Goal: Find specific page/section: Find specific page/section

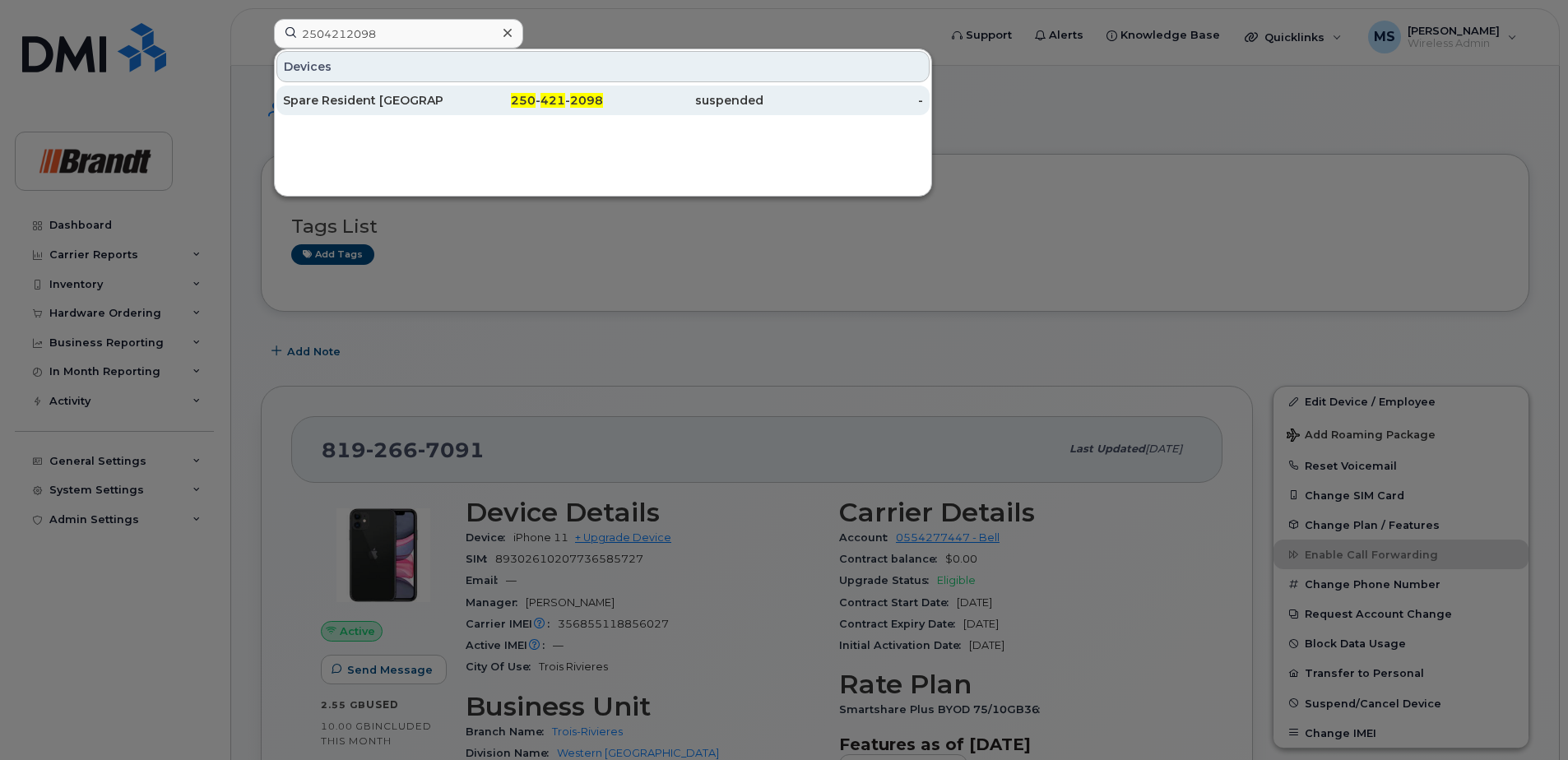
type input "2504212098"
click at [432, 110] on div "Spare Resident Cranbrook" at bounding box center [363, 100] width 161 height 30
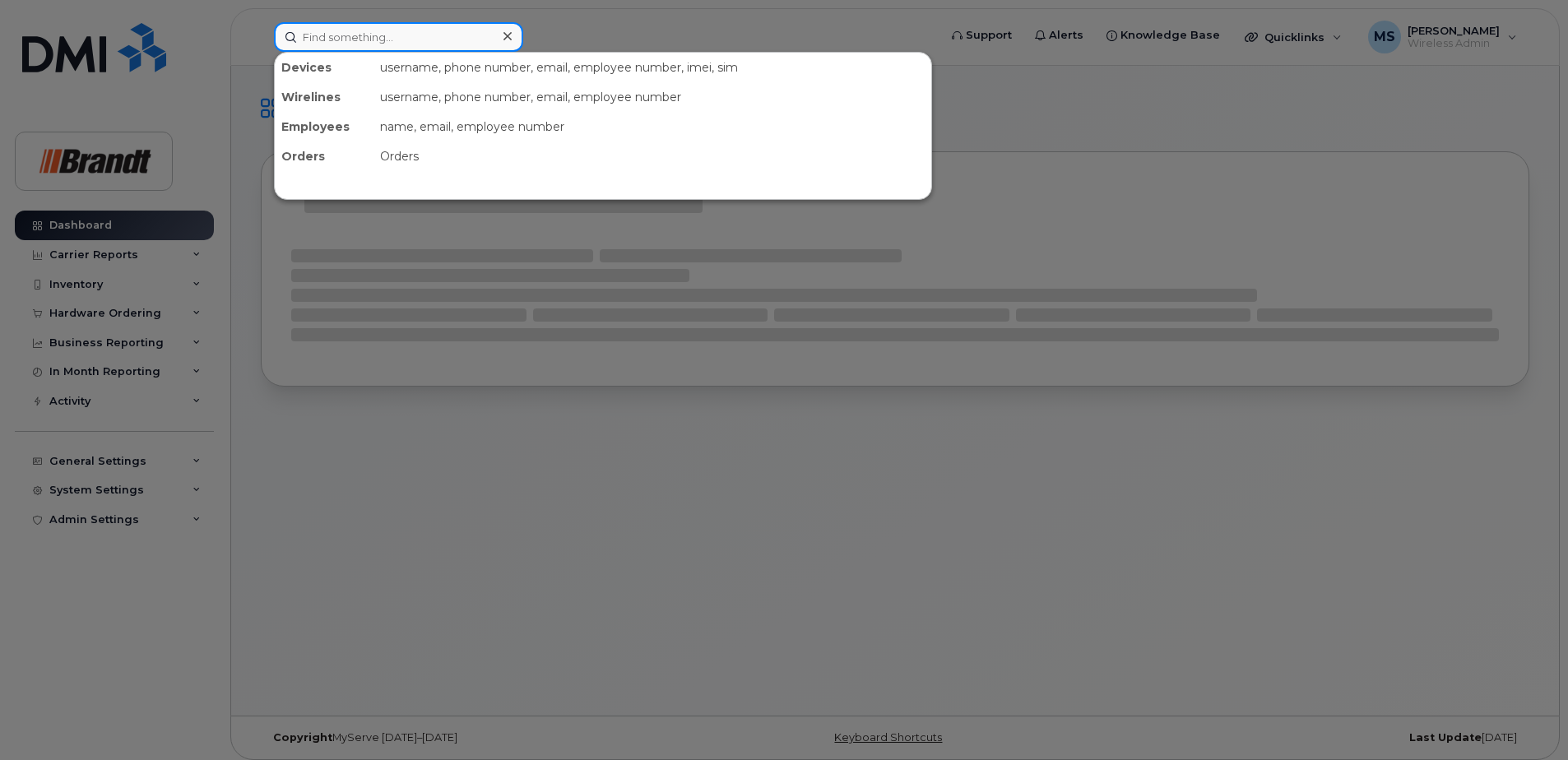
click at [372, 38] on input at bounding box center [398, 36] width 249 height 30
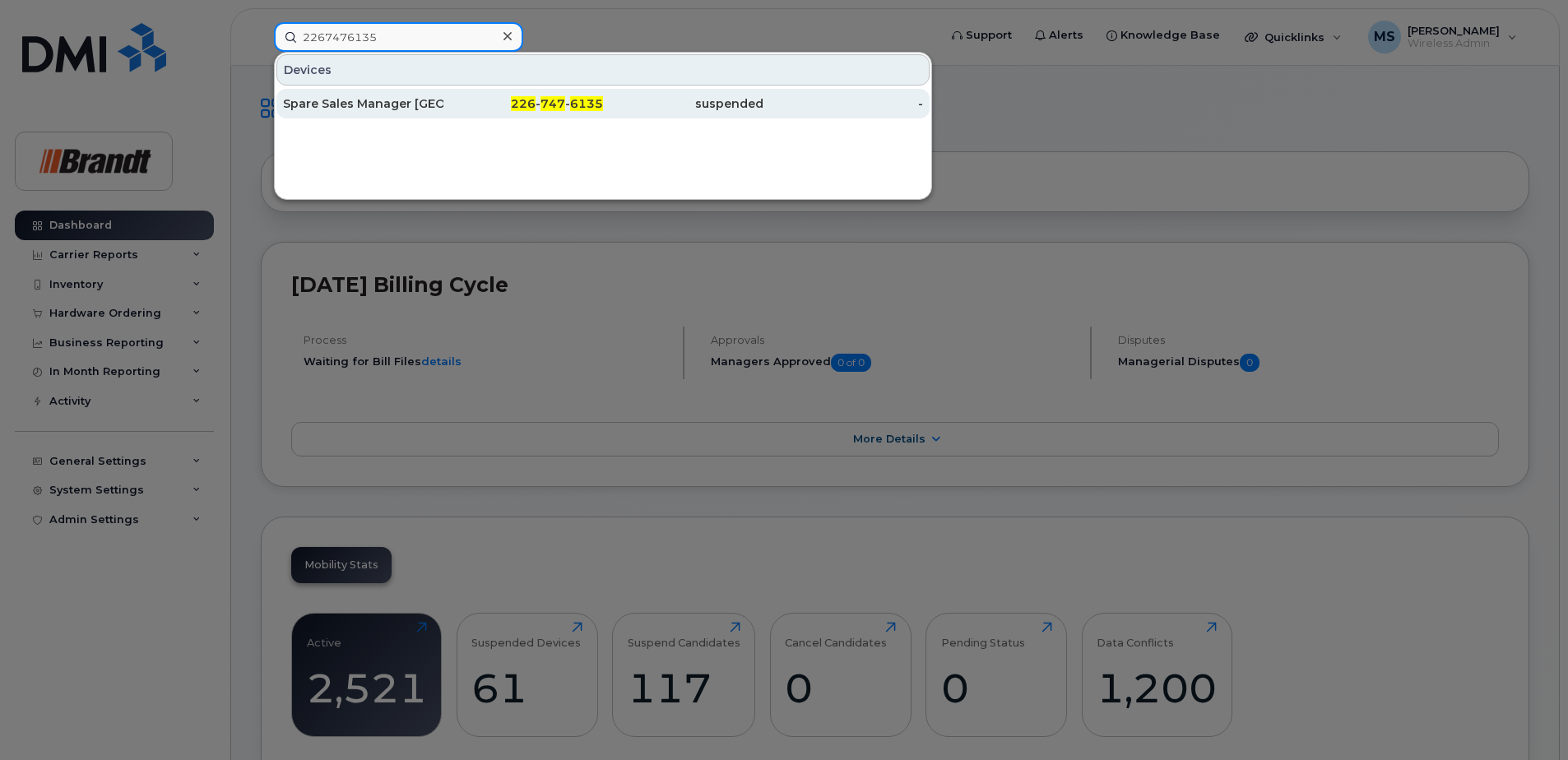
type input "2267476135"
click at [447, 104] on div "226 - 747 - 6135" at bounding box center [523, 103] width 161 height 16
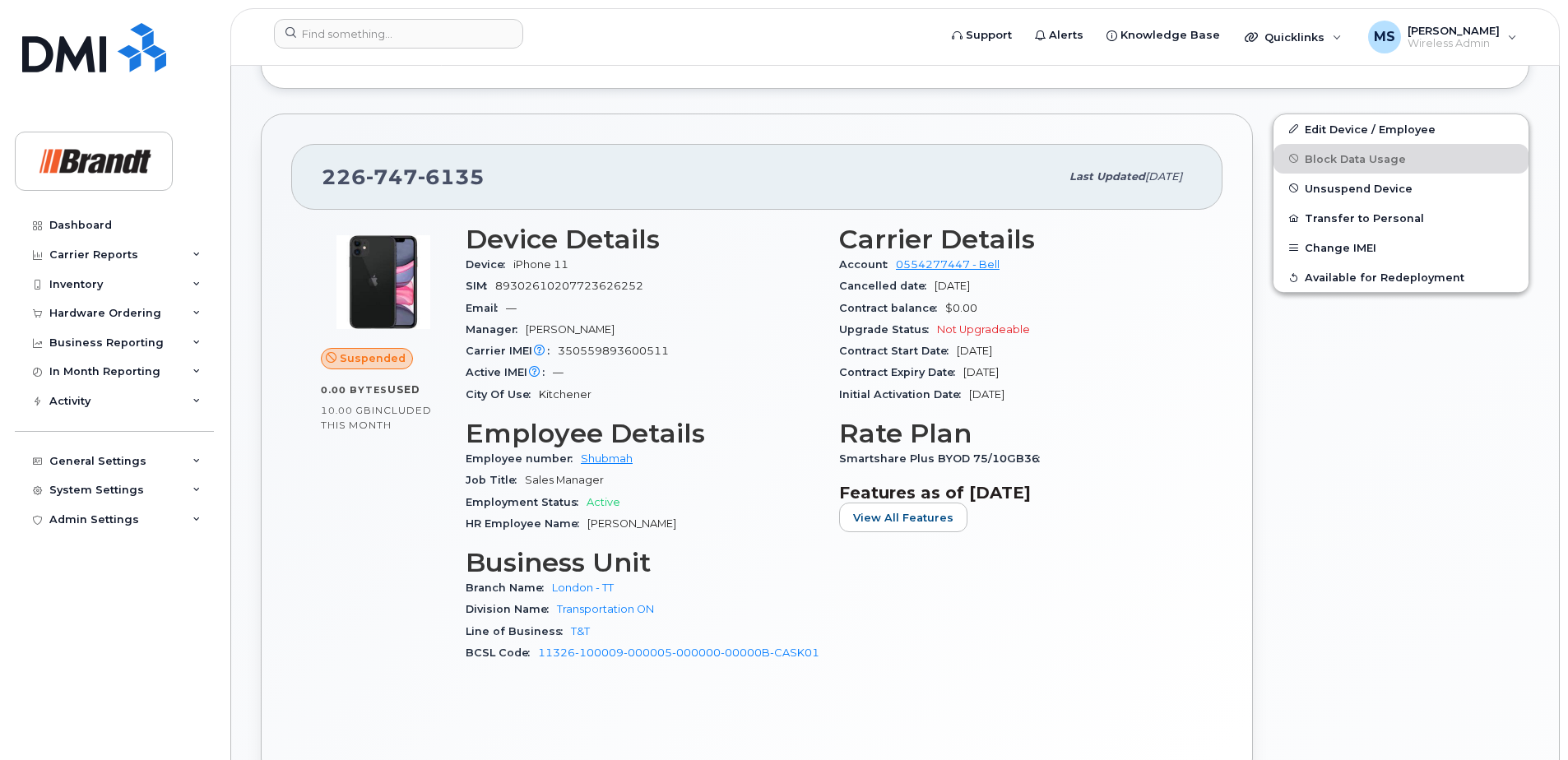
scroll to position [493, 0]
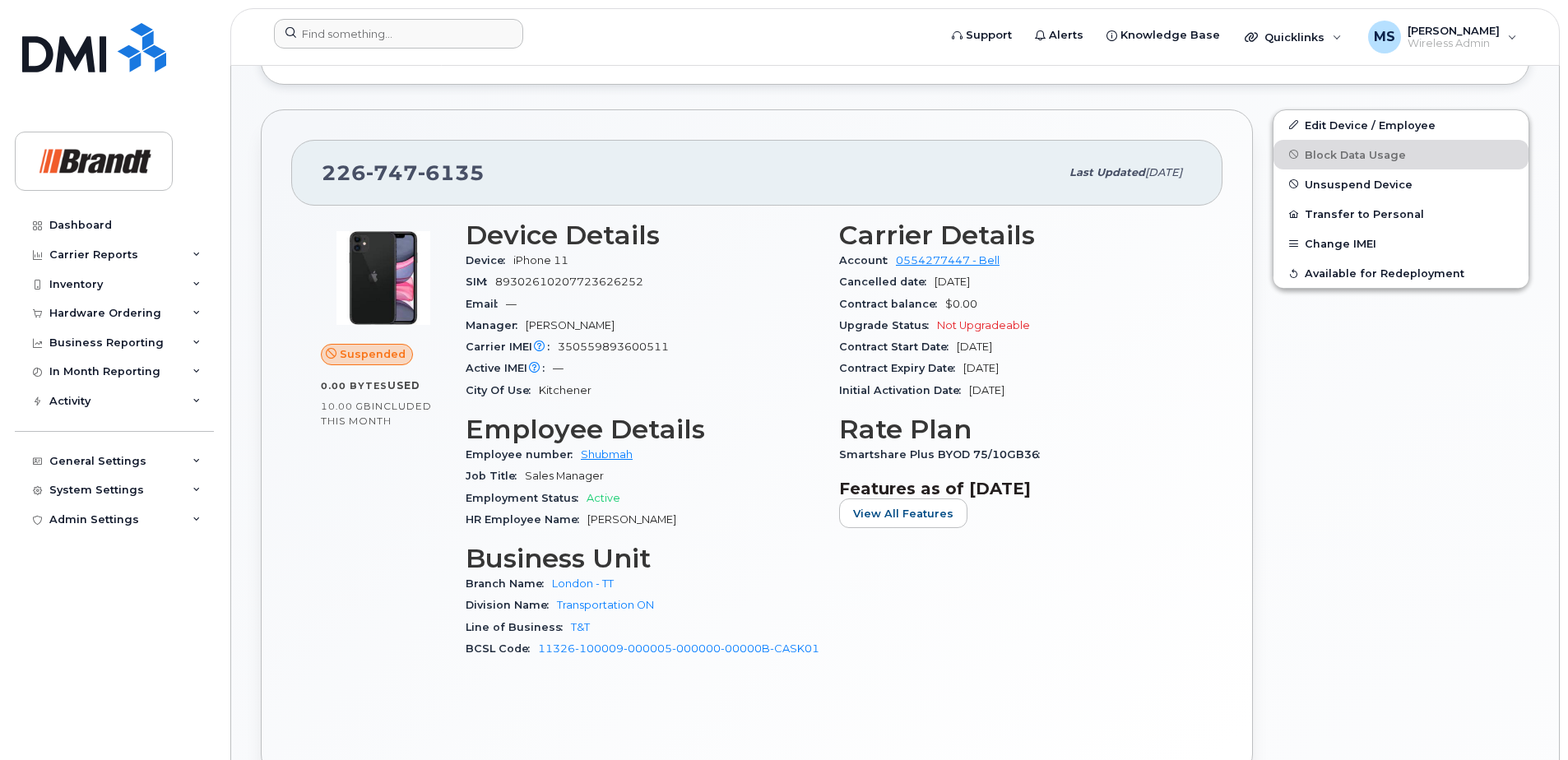
click at [385, 49] on div at bounding box center [599, 37] width 679 height 36
click at [390, 34] on input at bounding box center [398, 34] width 249 height 30
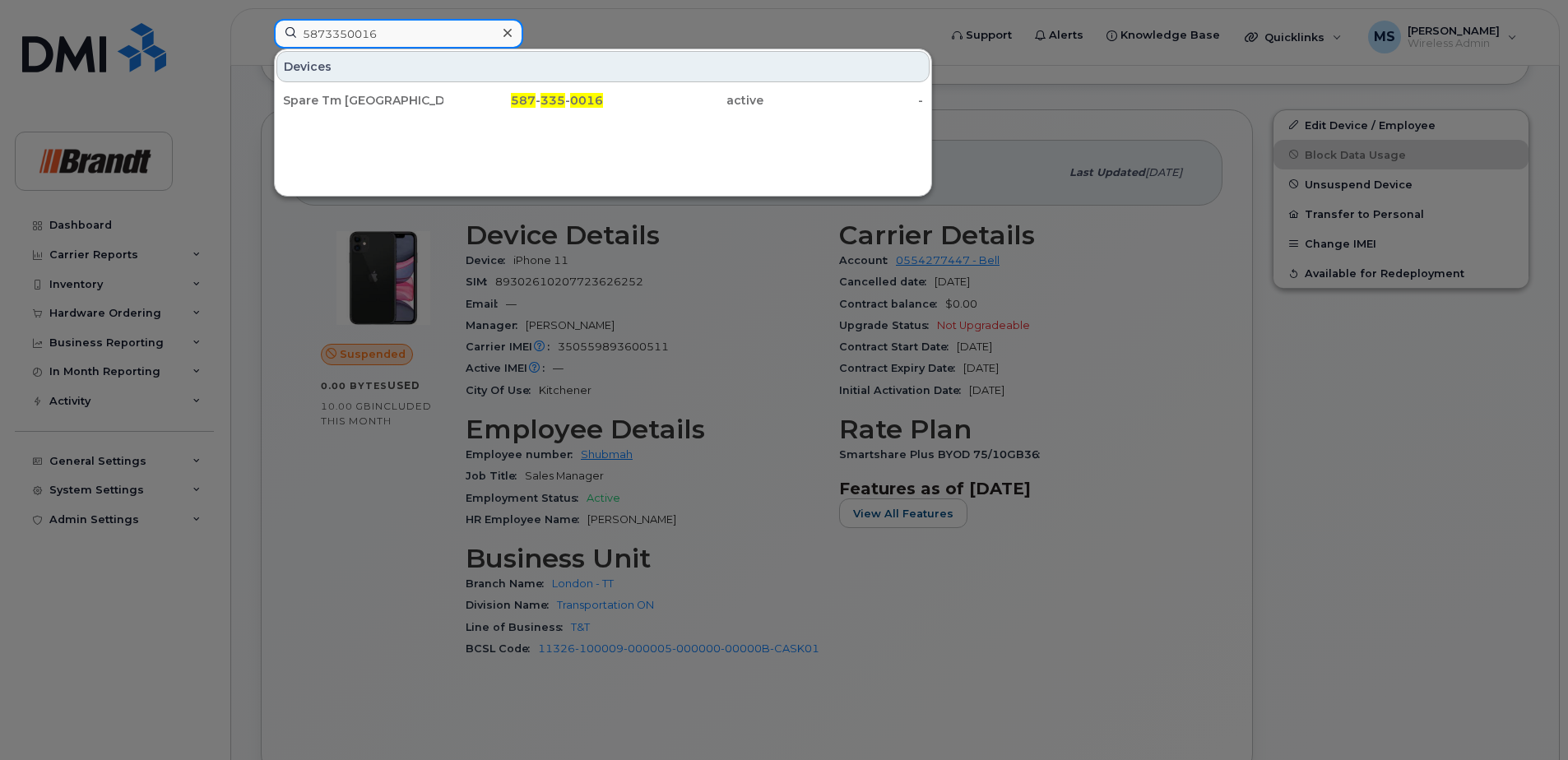
type input "5873350016"
click at [385, 115] on div "Spare Tm Edmonton 587 - 335 - 0016 active -" at bounding box center [603, 101] width 657 height 33
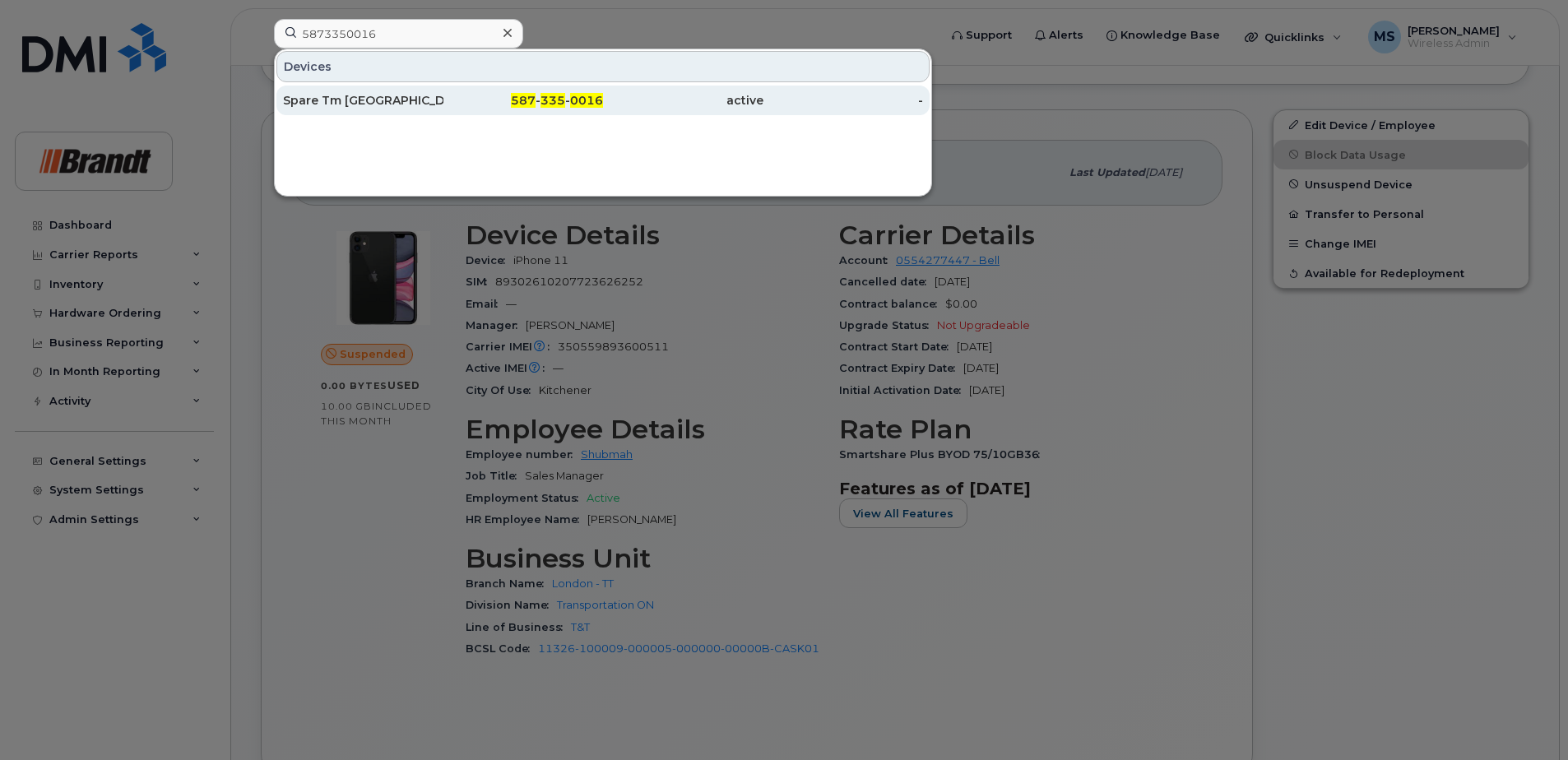
click at [392, 106] on div "Spare Tm Edmonton" at bounding box center [363, 101] width 161 height 16
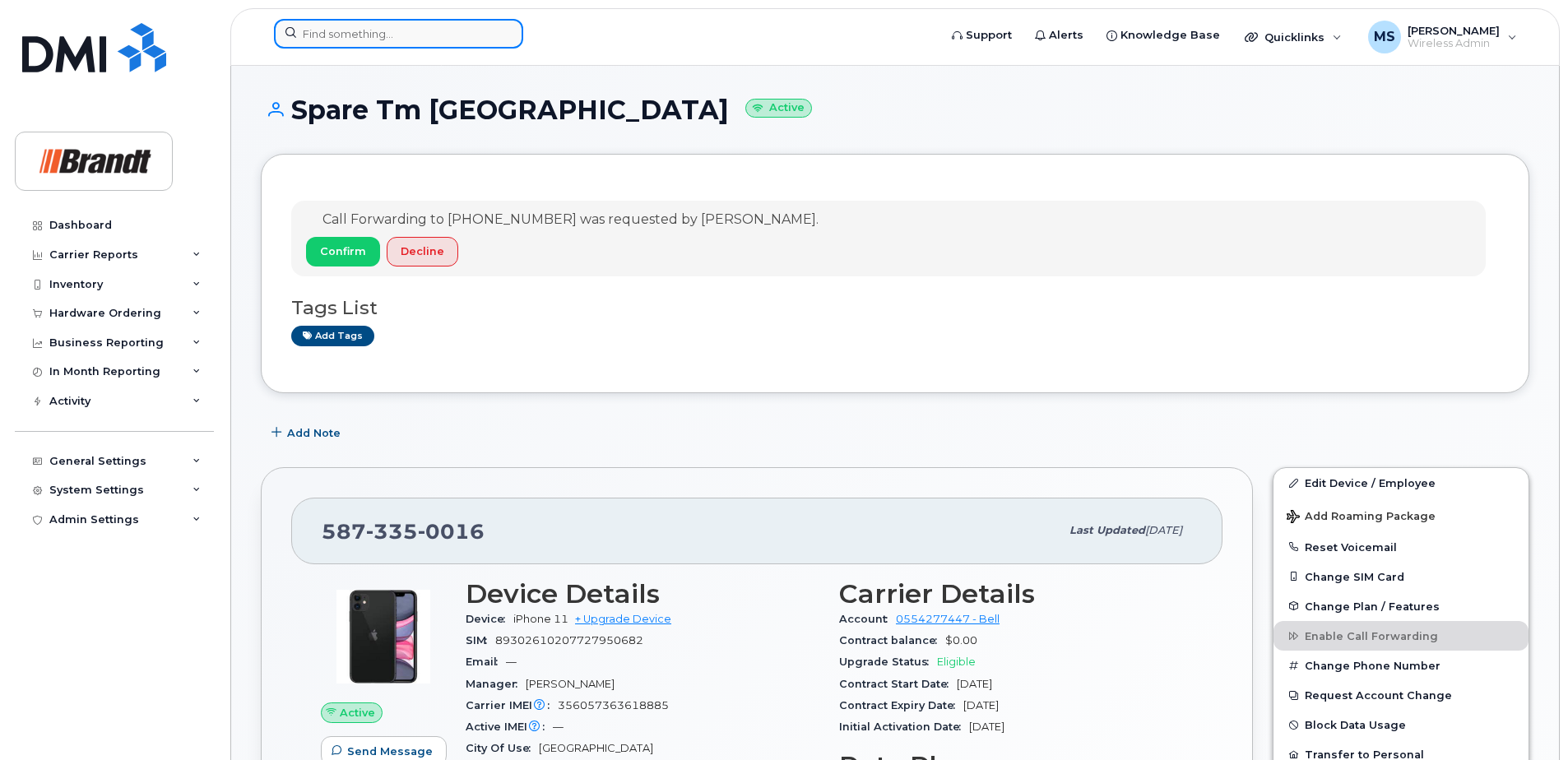
click at [498, 34] on div at bounding box center [398, 34] width 249 height 30
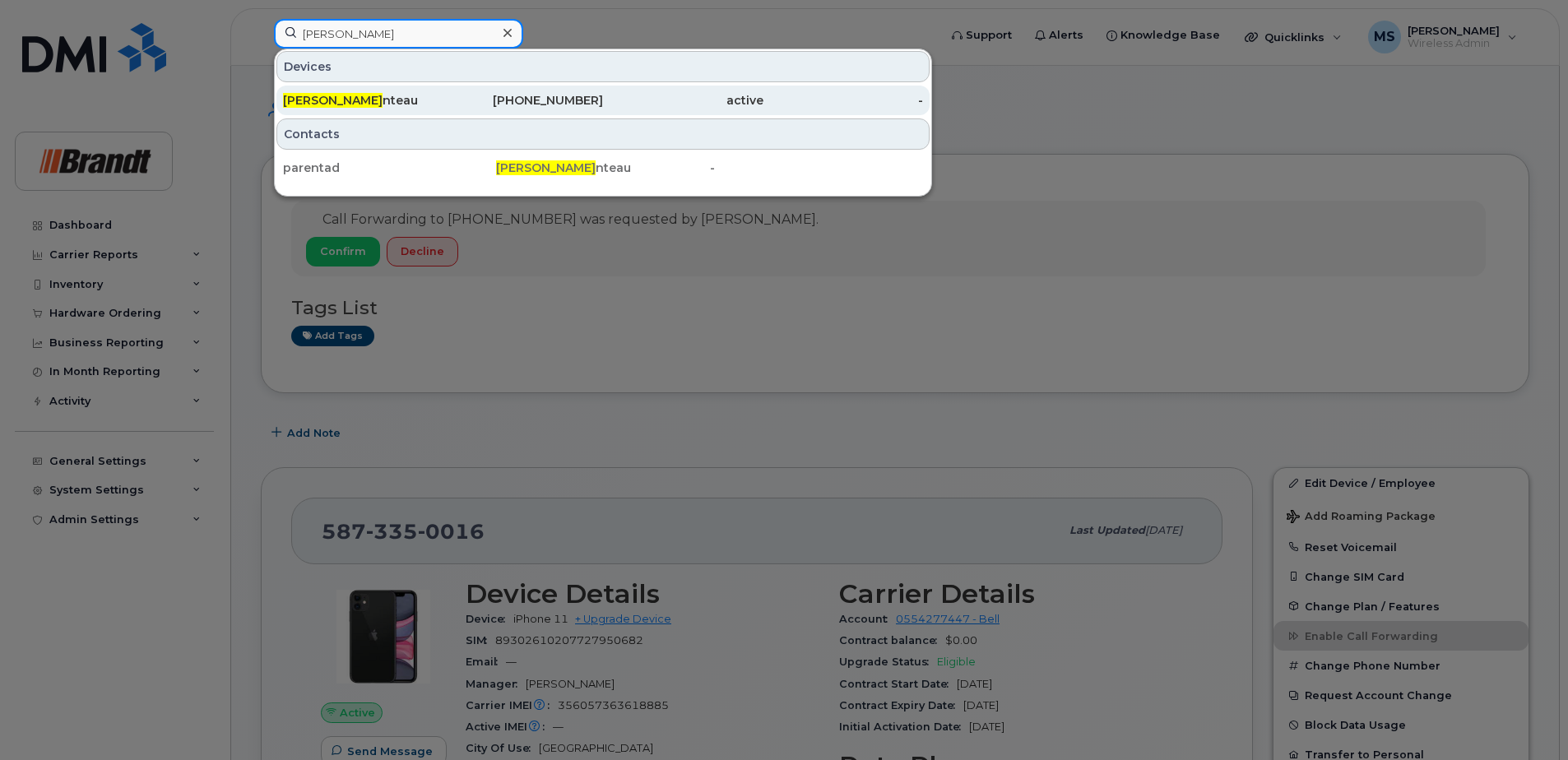
type input "adam pare"
click at [393, 102] on div "Adam Pare nteau" at bounding box center [363, 101] width 161 height 16
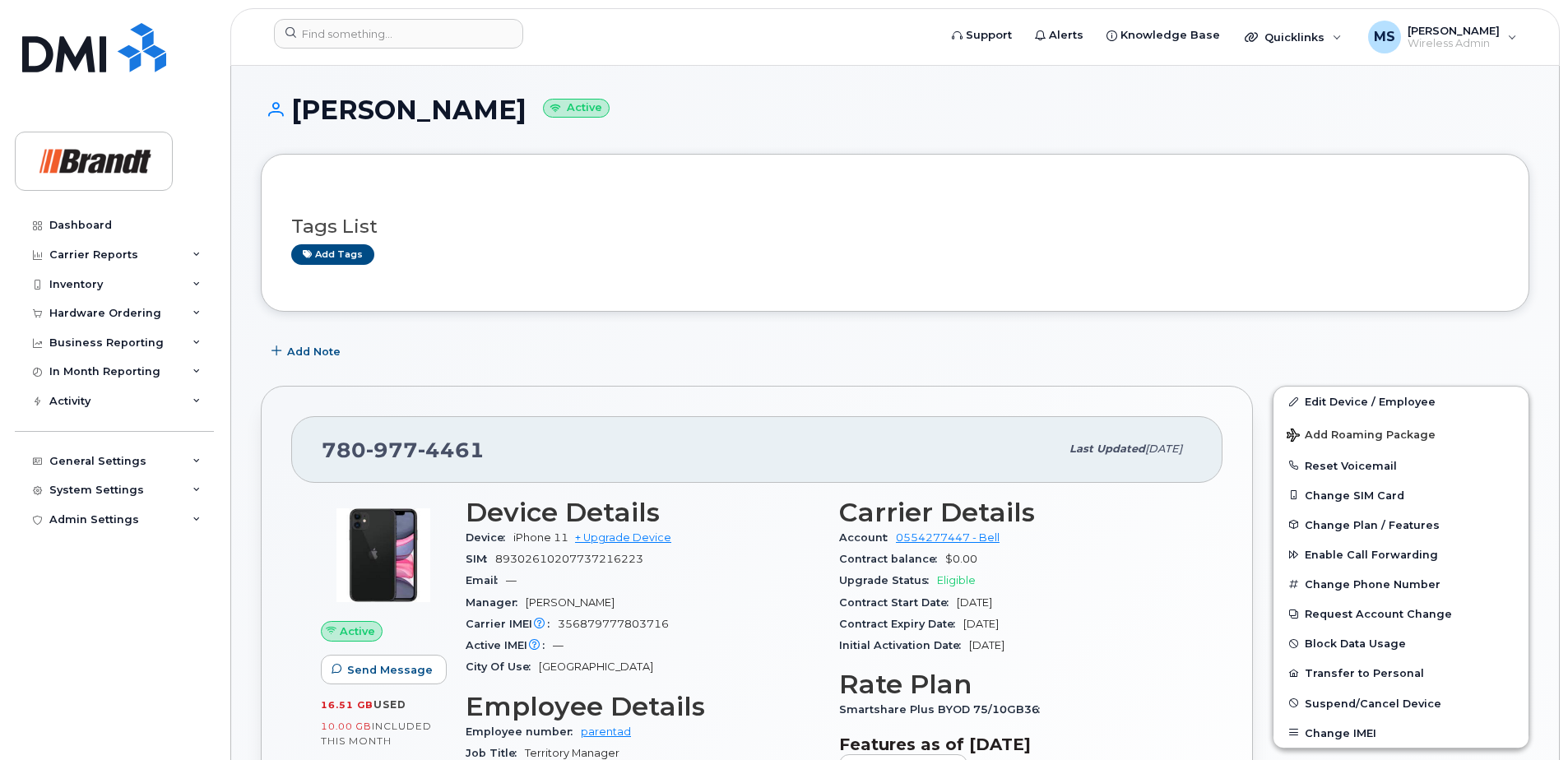
drag, startPoint x: 519, startPoint y: 114, endPoint x: 297, endPoint y: 112, distance: 222.0
click at [297, 112] on h1 "Adam Parenteau Active" at bounding box center [894, 110] width 1268 height 29
copy h1 "Adam Parenteau"
click at [479, 40] on input at bounding box center [398, 34] width 249 height 30
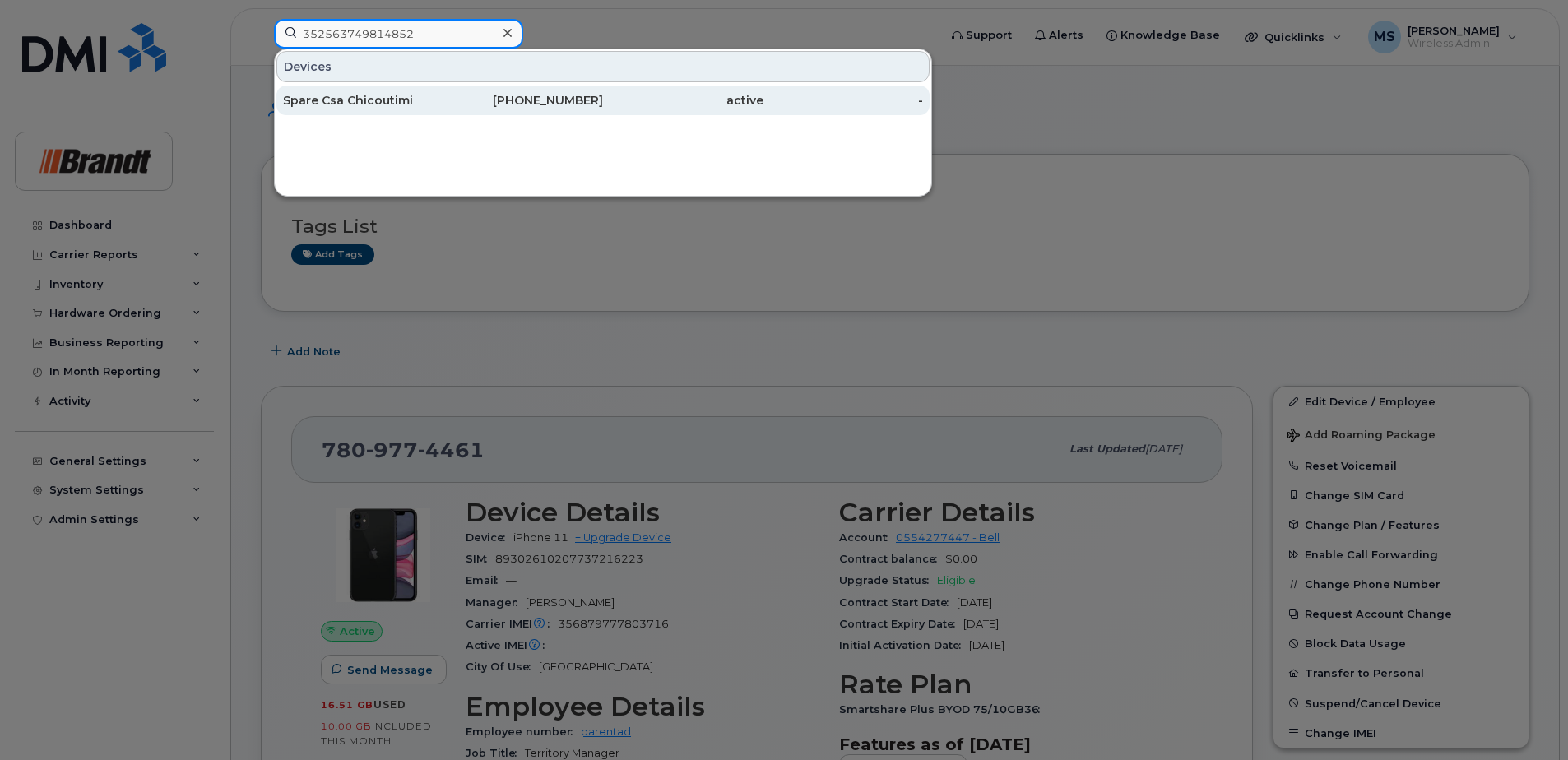
type input "352563749814852"
click at [478, 98] on div "418-718-2518" at bounding box center [523, 101] width 161 height 16
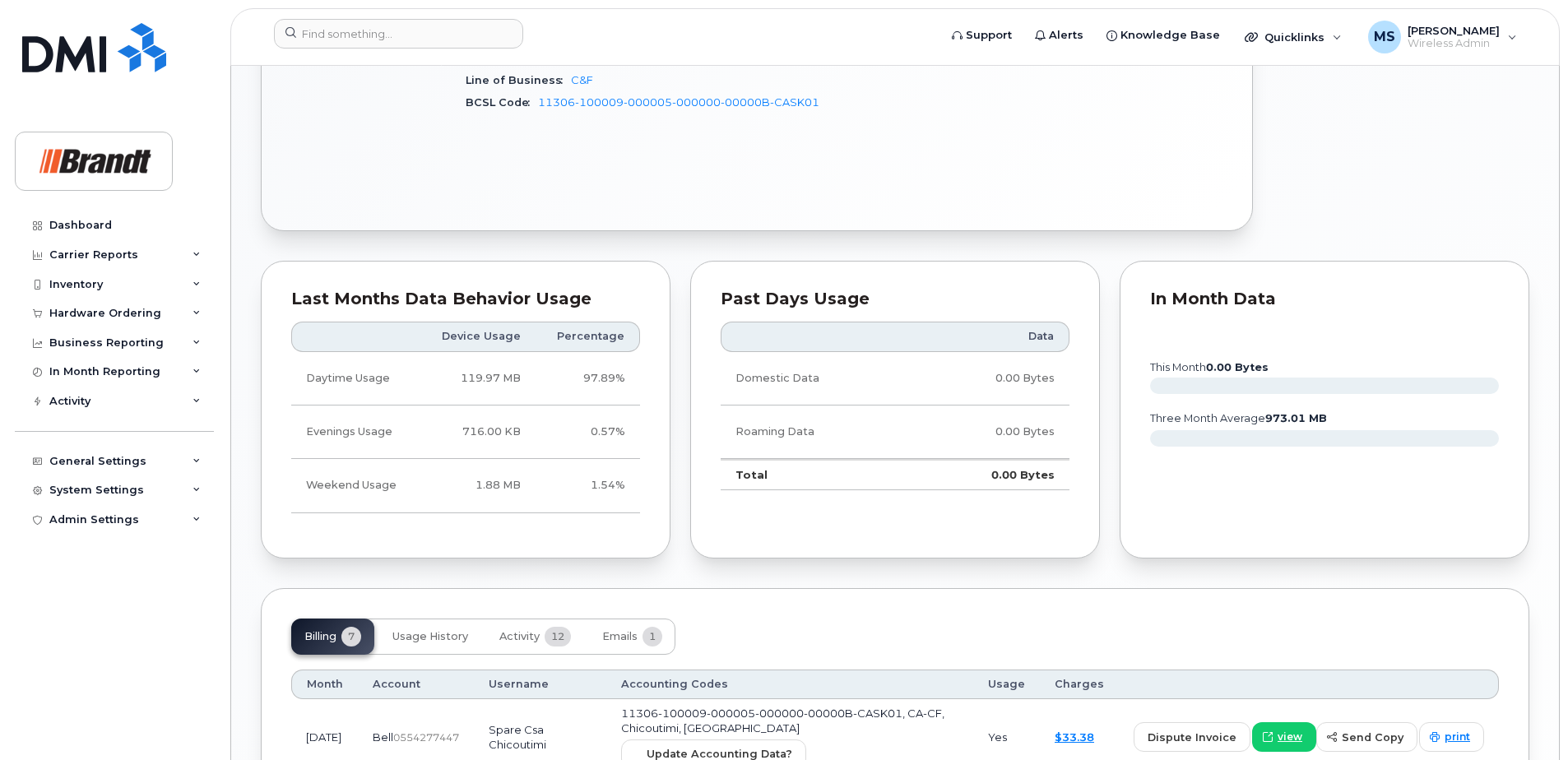
scroll to position [1069, 0]
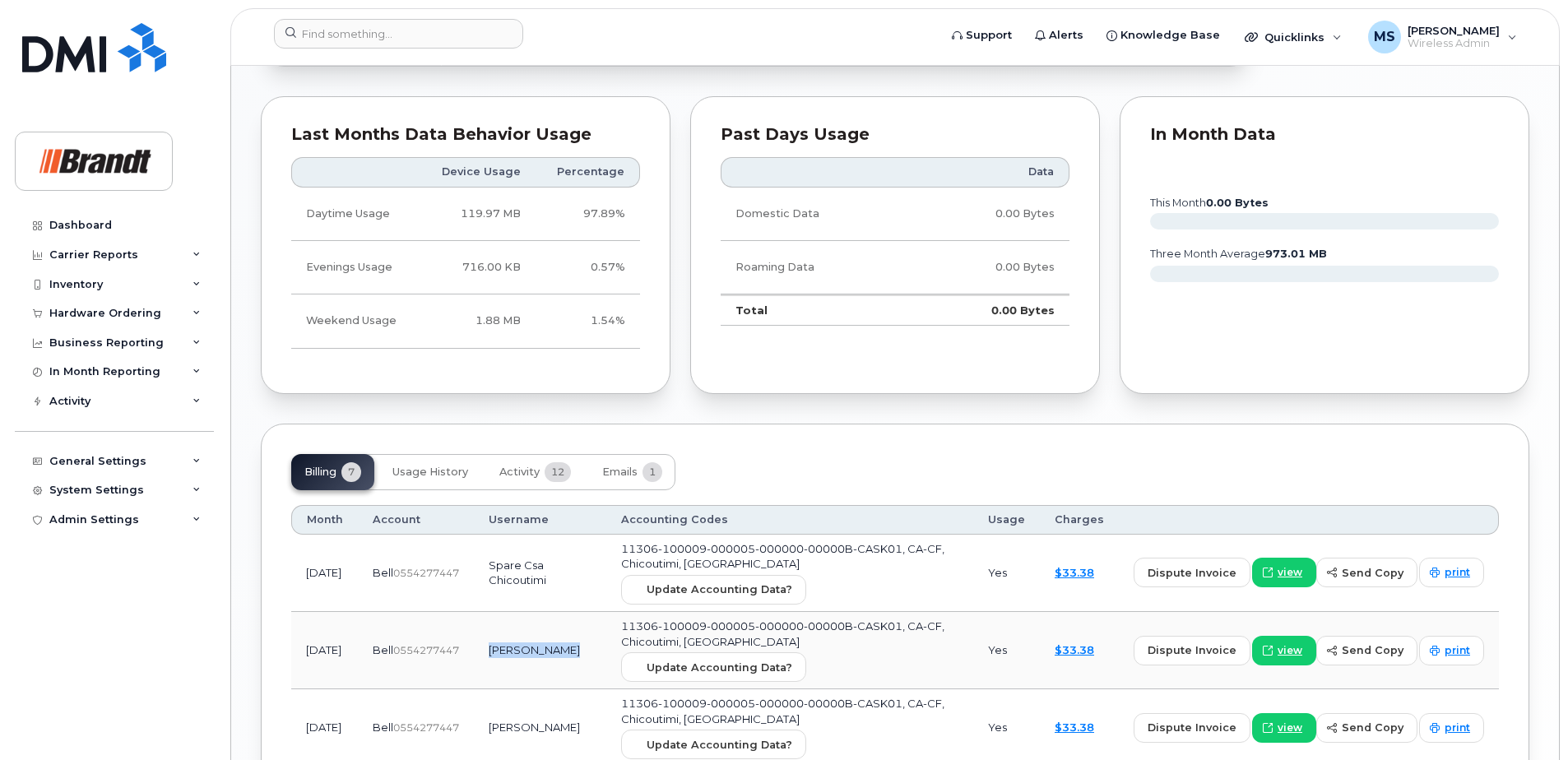
drag, startPoint x: 576, startPoint y: 655, endPoint x: 491, endPoint y: 657, distance: 85.0
click at [491, 657] on td "[PERSON_NAME]" at bounding box center [540, 650] width 132 height 77
drag, startPoint x: 491, startPoint y: 657, endPoint x: 543, endPoint y: 649, distance: 52.6
copy td "Alain Roberge"
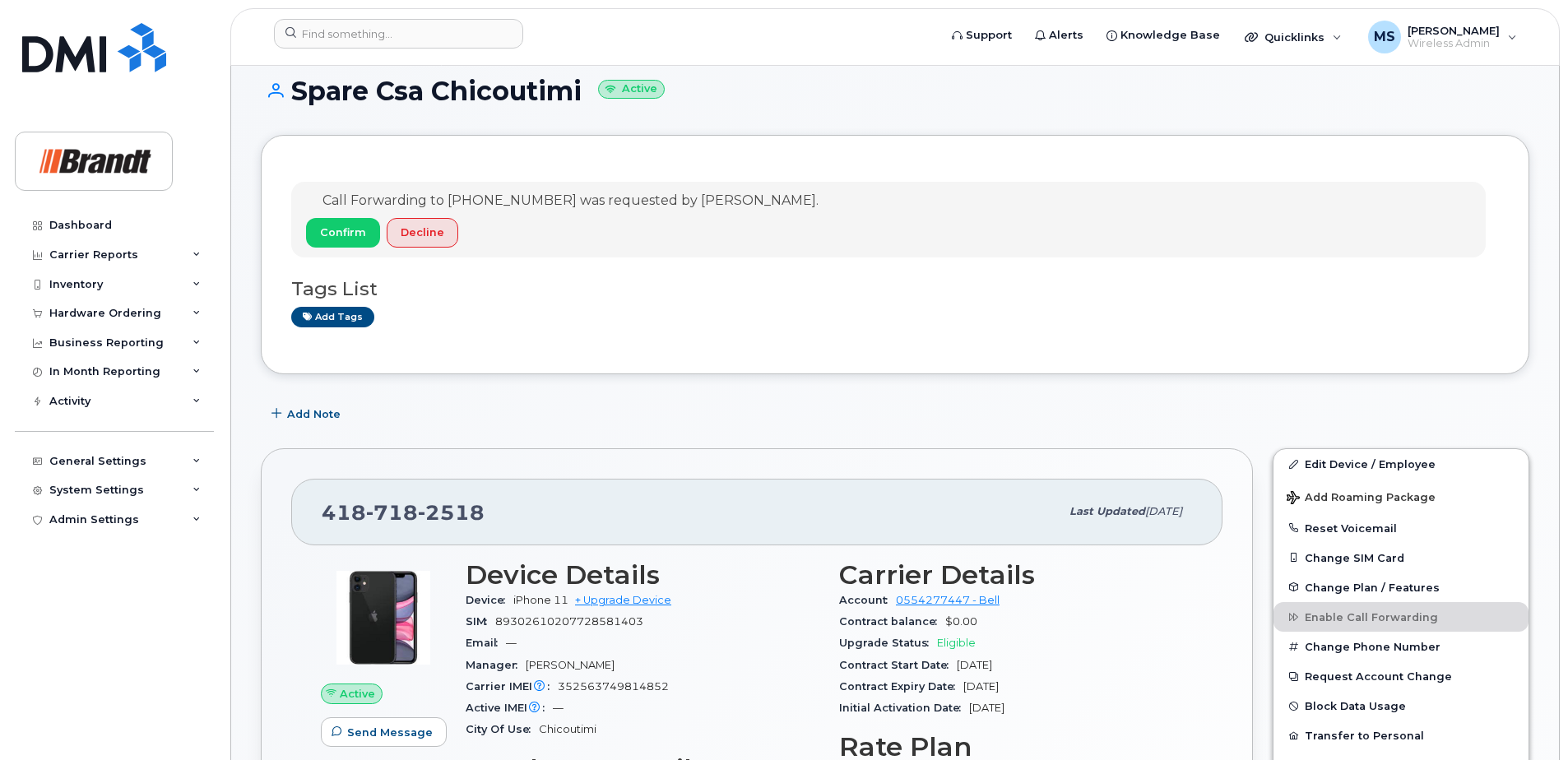
scroll to position [0, 0]
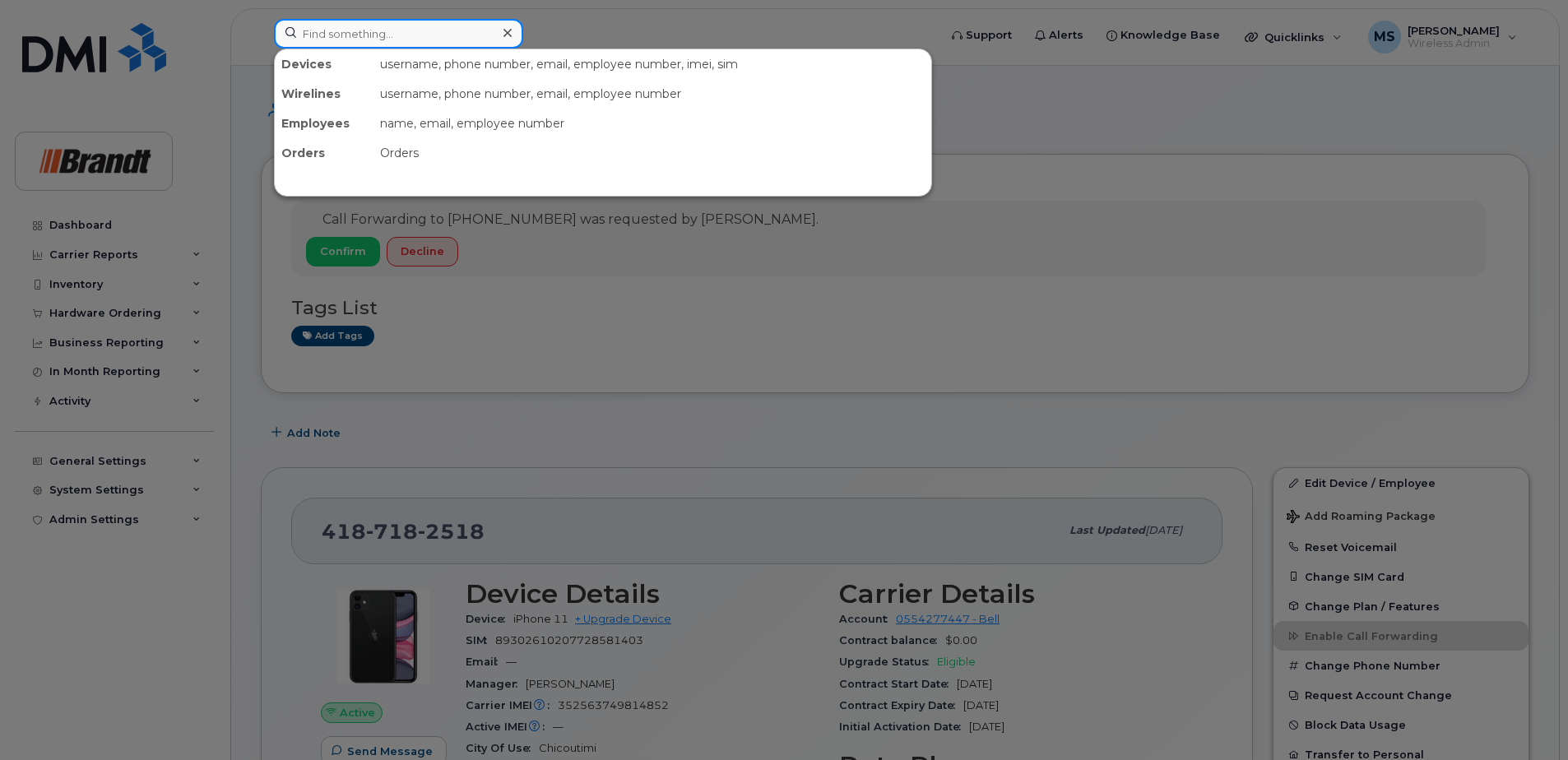
click at [422, 31] on input at bounding box center [398, 34] width 249 height 30
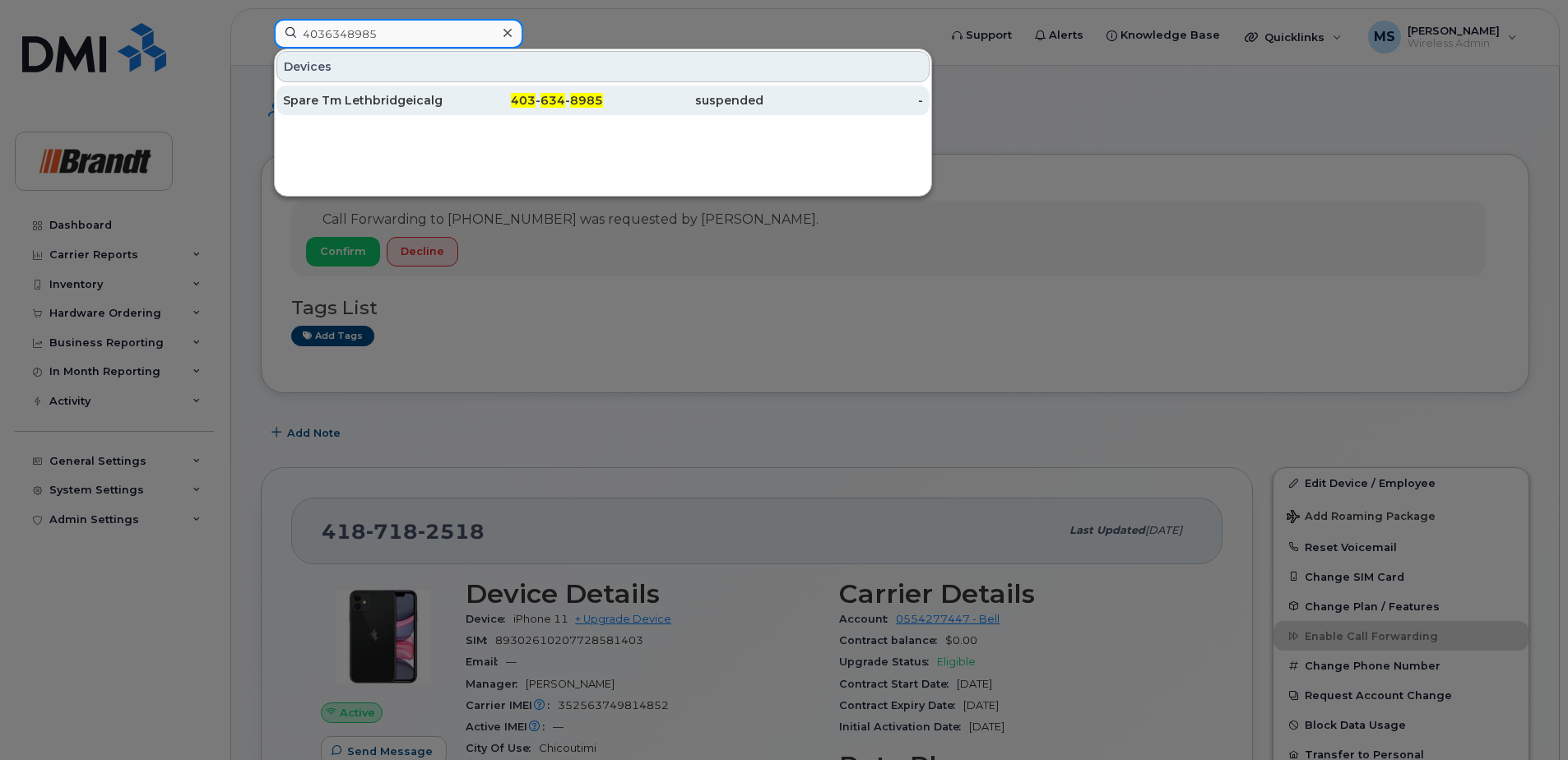
type input "4036348985"
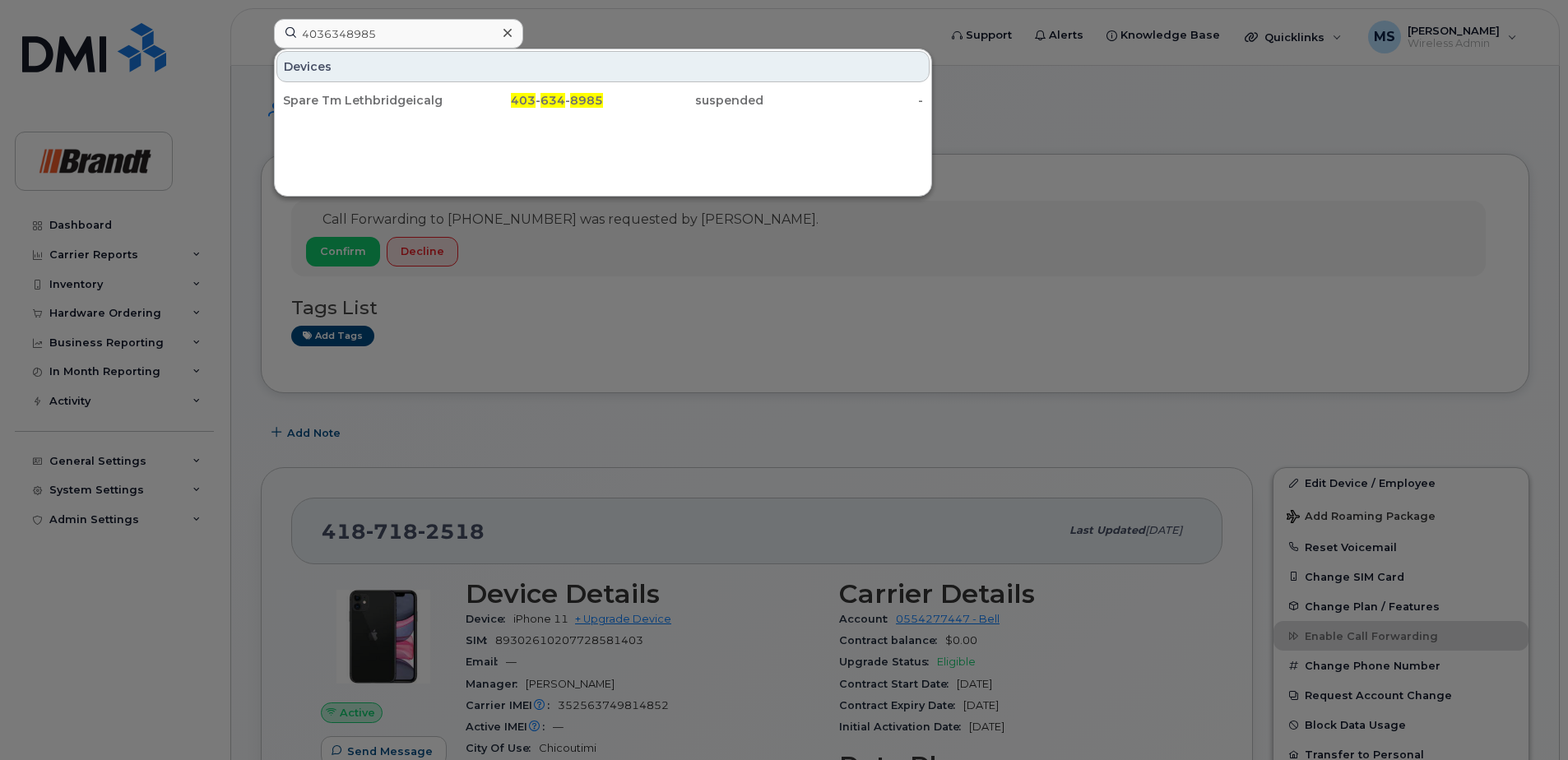
drag, startPoint x: 565, startPoint y: 101, endPoint x: 589, endPoint y: 137, distance: 43.3
click at [564, 101] on span "634" at bounding box center [552, 100] width 24 height 15
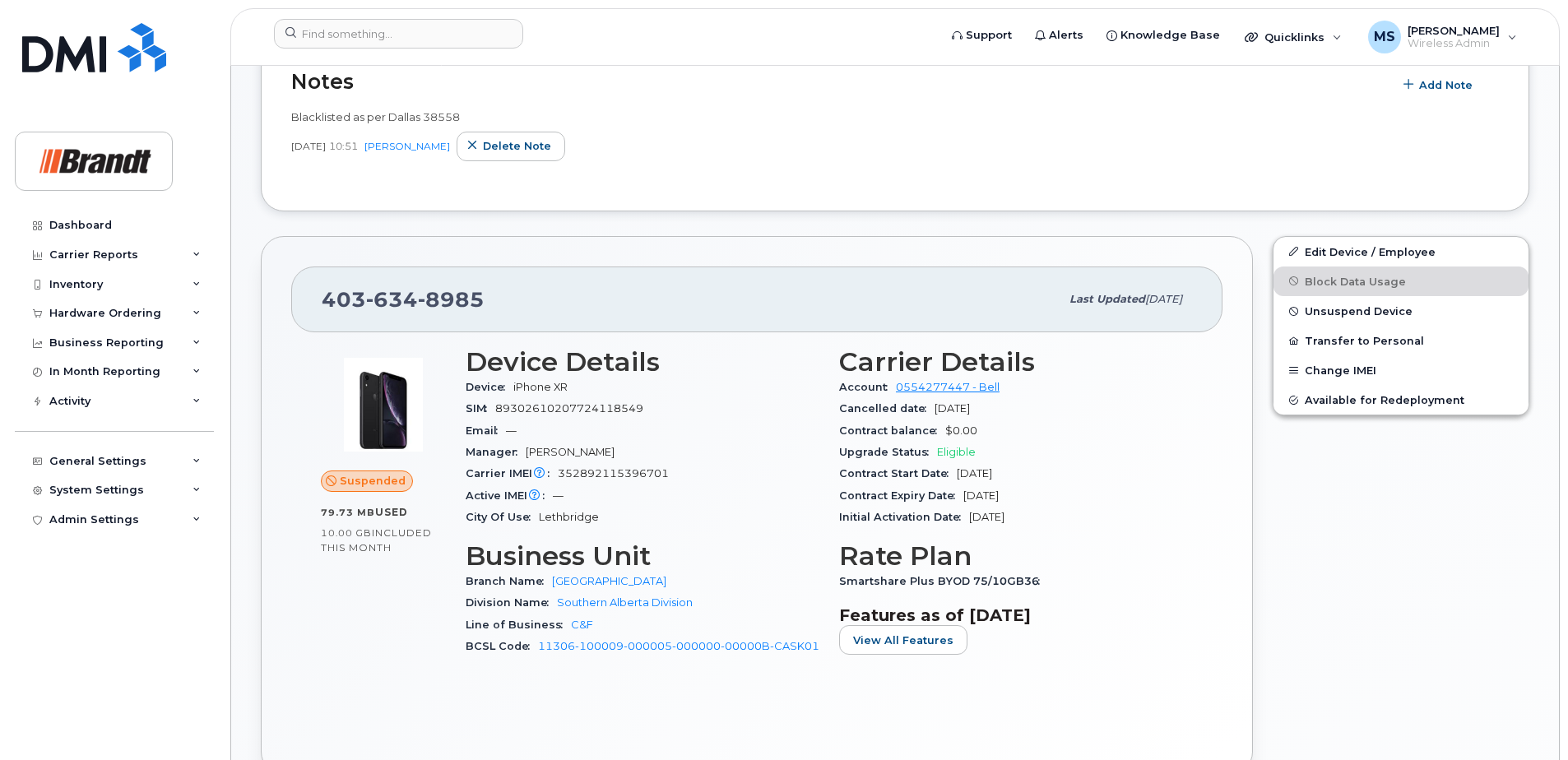
scroll to position [411, 0]
